Goal: Check status: Check status

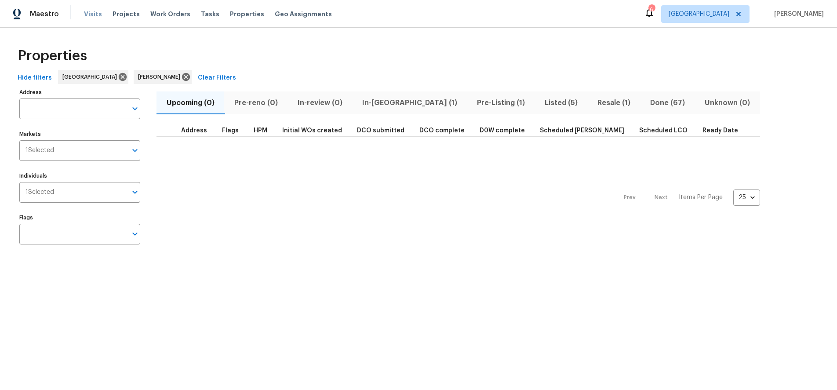
click at [90, 14] on span "Visits" at bounding box center [93, 14] width 18 height 9
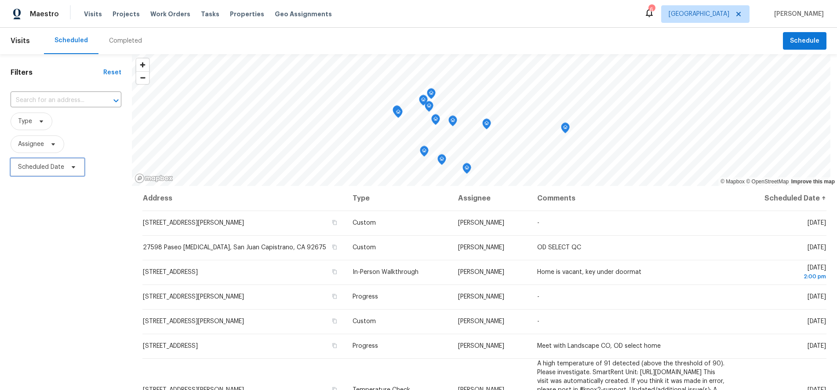
click at [42, 164] on span "Scheduled Date" at bounding box center [41, 167] width 46 height 9
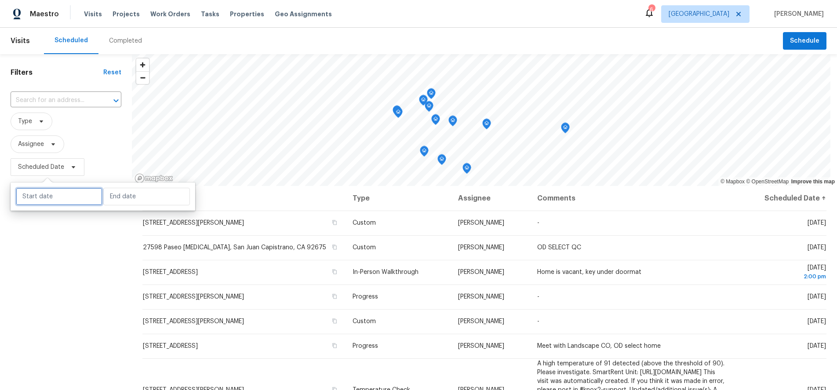
click at [47, 191] on input "text" at bounding box center [59, 197] width 87 height 18
select select "7"
select select "2025"
select select "8"
select select "2025"
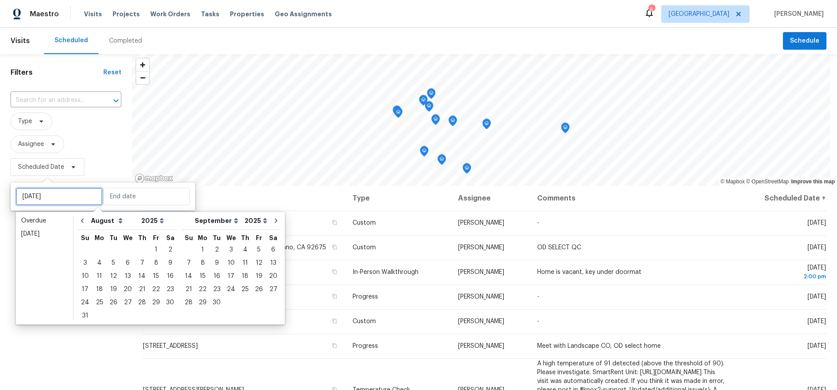
type input "[DATE]"
click at [112, 286] on div "19" at bounding box center [113, 289] width 14 height 12
type input "[DATE]"
click at [112, 286] on div "19" at bounding box center [113, 289] width 14 height 12
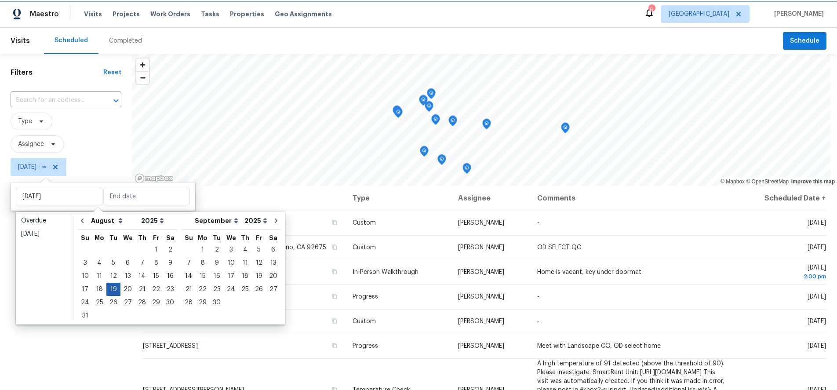
type input "[DATE]"
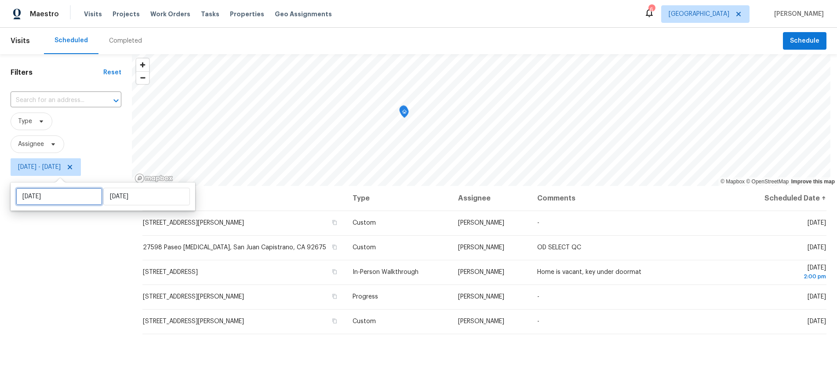
click at [69, 197] on input "[DATE]" at bounding box center [59, 197] width 87 height 18
select select "7"
select select "2025"
select select "8"
select select "2025"
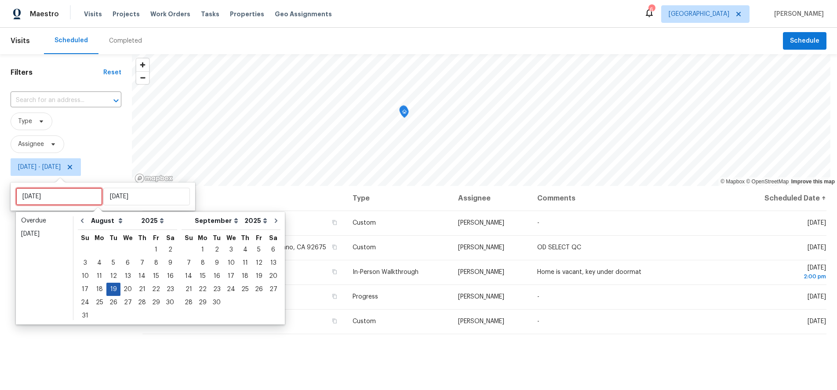
type input "[DATE]"
click at [125, 287] on div "20" at bounding box center [127, 289] width 15 height 12
type input "[DATE]"
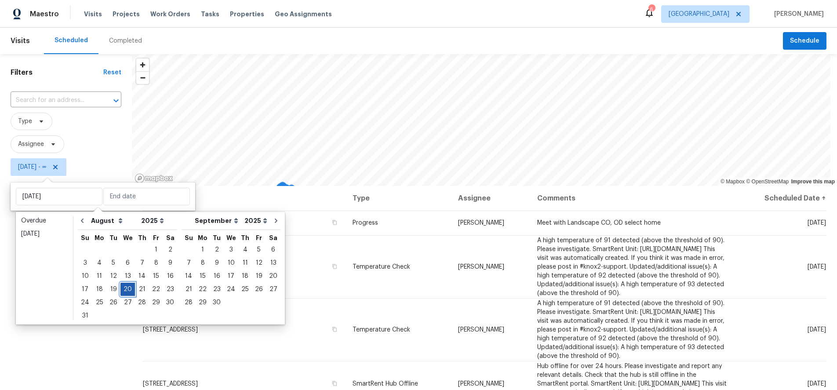
click at [125, 287] on div "20" at bounding box center [127, 289] width 15 height 12
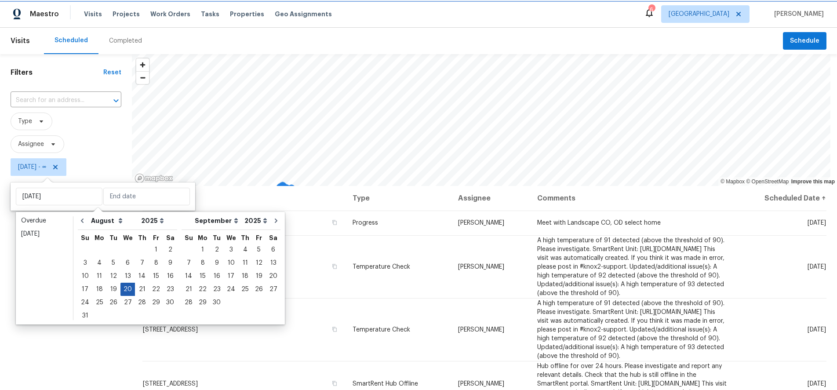
type input "[DATE]"
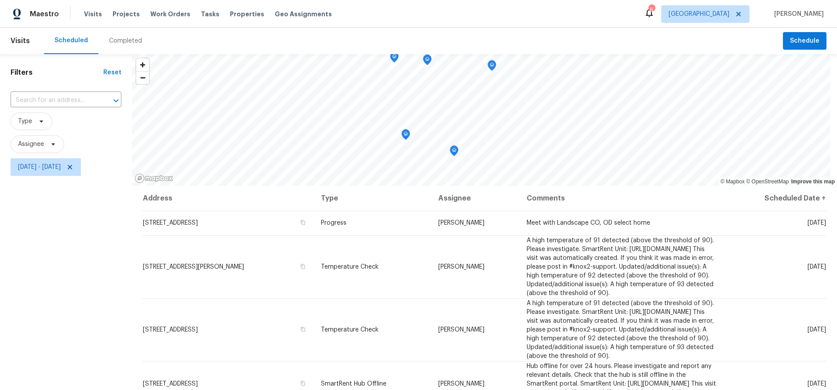
click at [36, 306] on div "Filters Reset ​ Type Assignee [DATE] - [DATE]" at bounding box center [66, 276] width 132 height 444
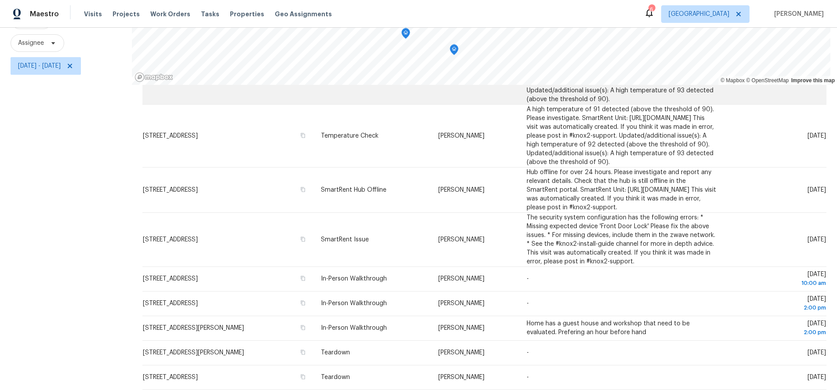
scroll to position [115, 0]
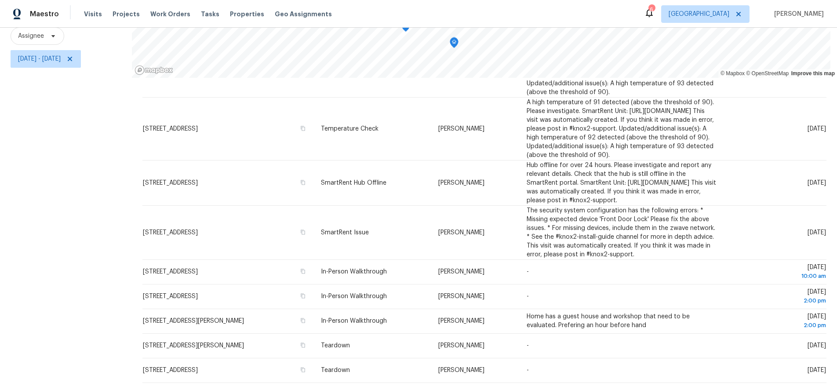
click at [80, 248] on div "Filters Reset ​ Type Assignee [DATE] - [DATE]" at bounding box center [66, 168] width 132 height 444
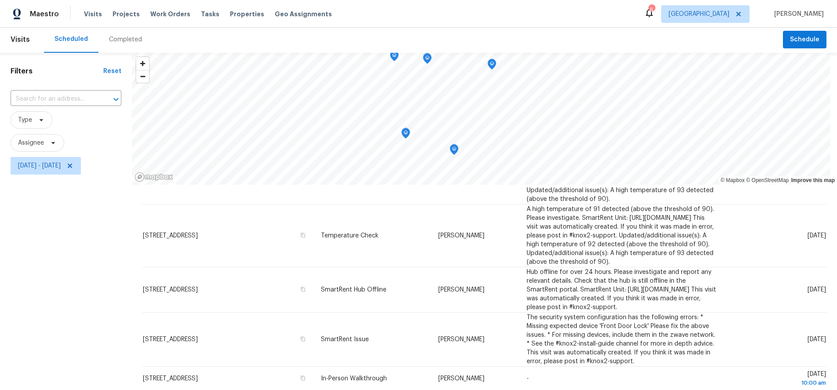
scroll to position [0, 0]
